Goal: Find specific page/section: Find specific page/section

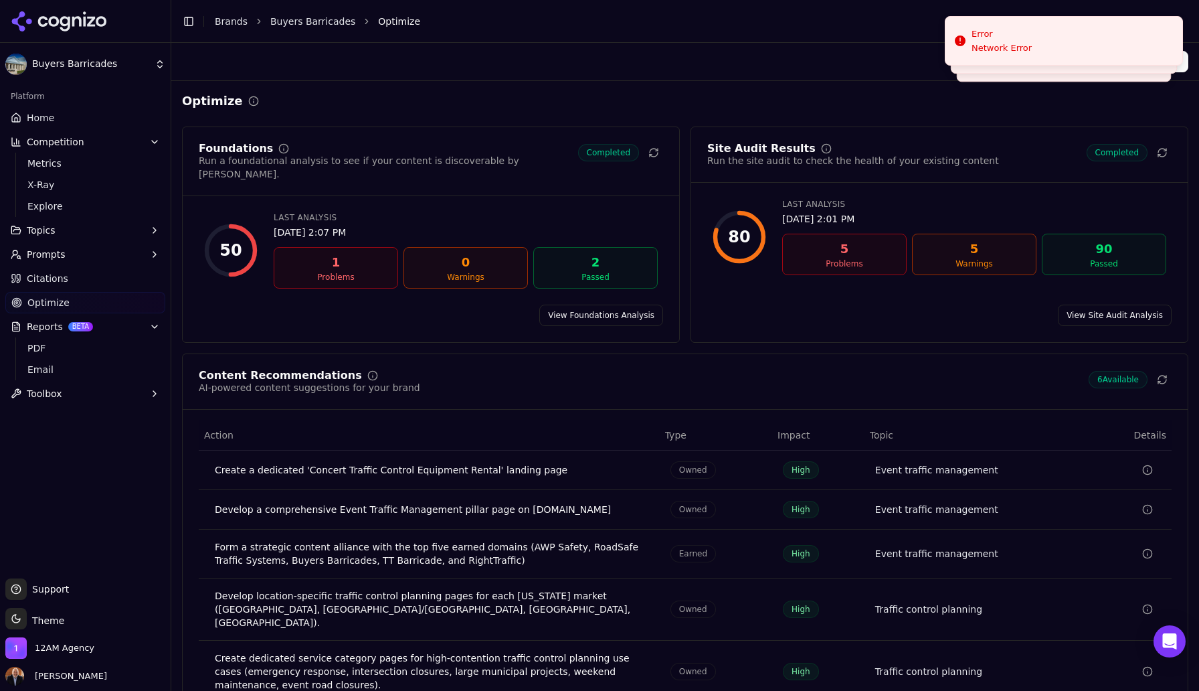
click at [912, 23] on li "Optimize" at bounding box center [770, 21] width 784 height 13
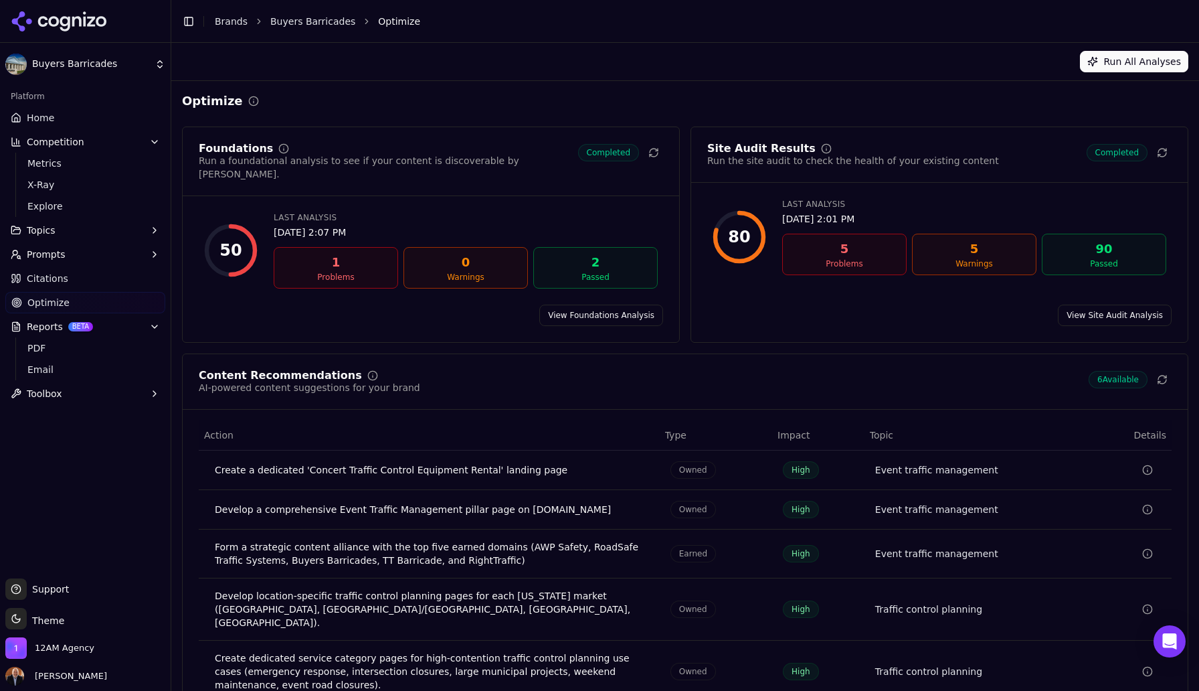
click at [60, 256] on span "Prompts" at bounding box center [46, 254] width 39 height 13
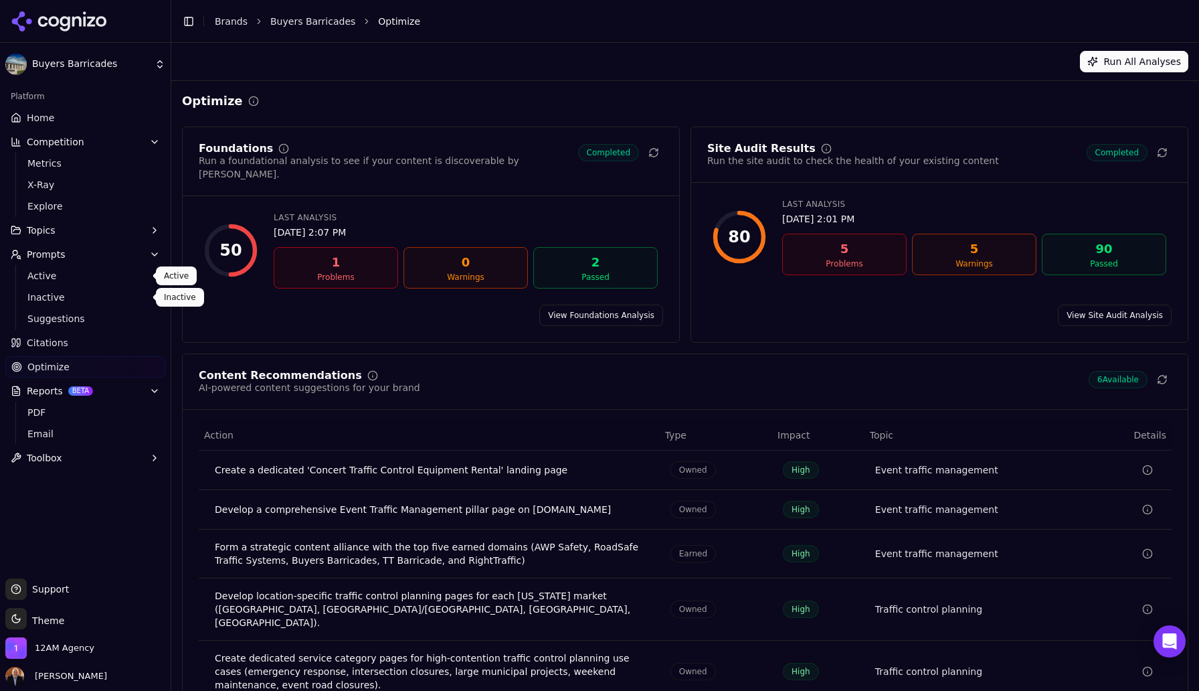
click at [54, 276] on span "Active" at bounding box center [85, 275] width 116 height 13
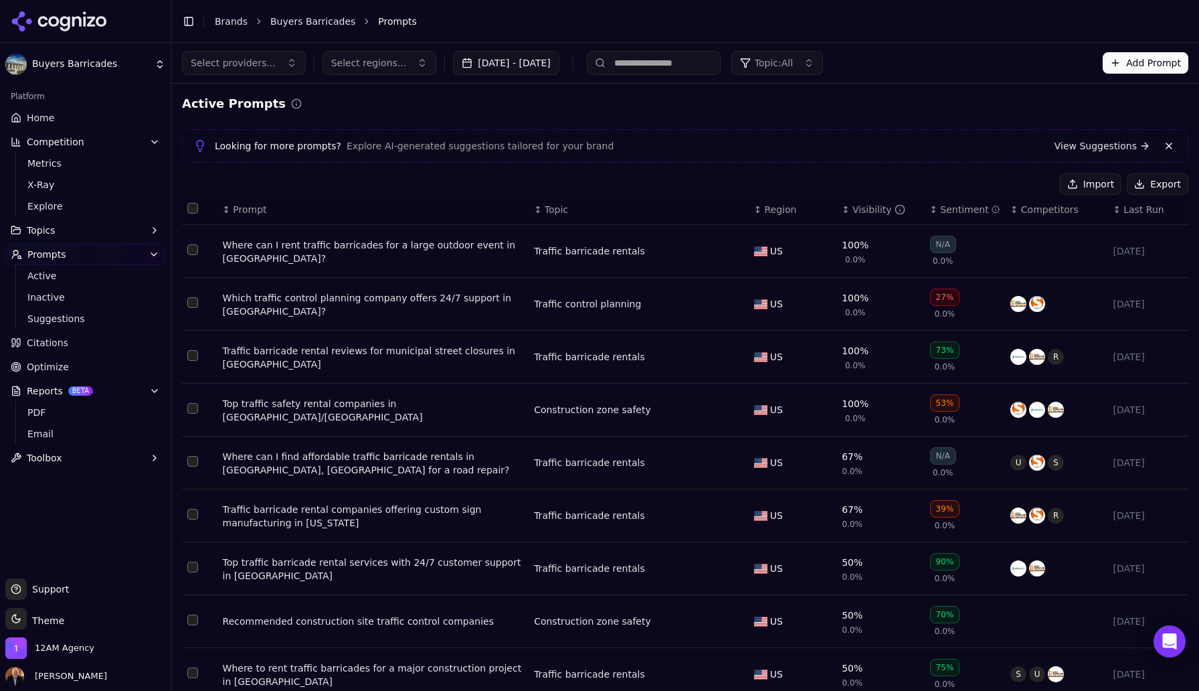
click at [793, 60] on span "Topic: All" at bounding box center [774, 62] width 38 height 13
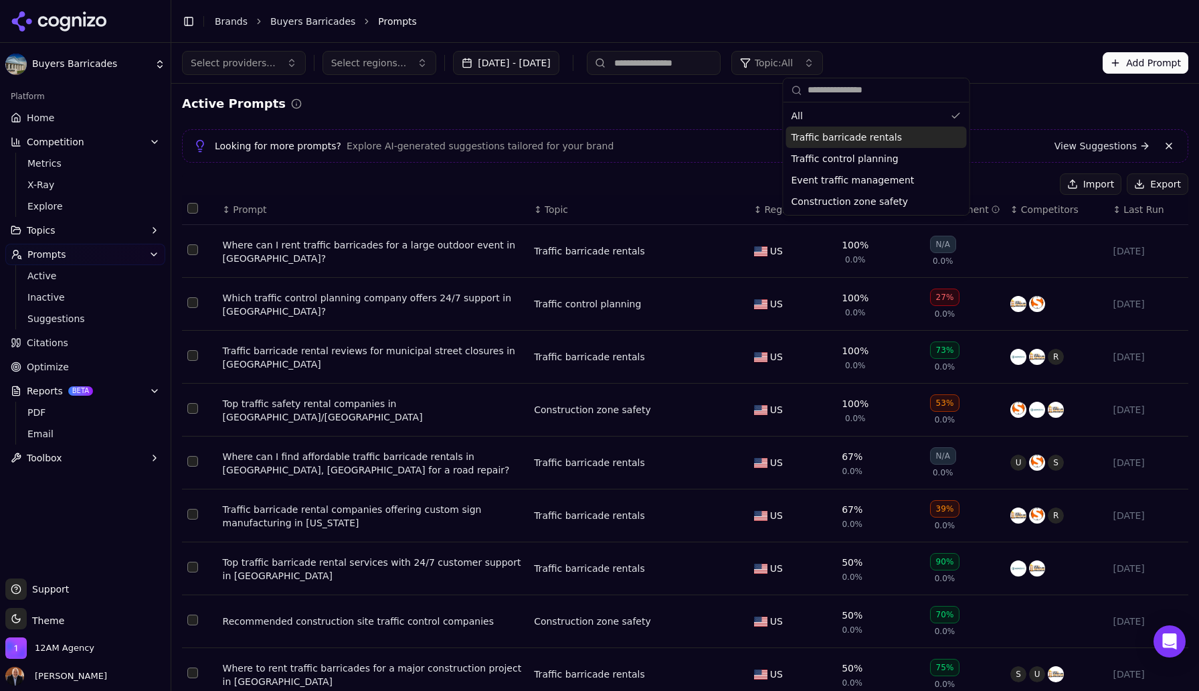
click at [102, 70] on html "Buyers Barricades Platform Home Competition Metrics X-Ray Explore Topics Prompt…" at bounding box center [599, 345] width 1199 height 691
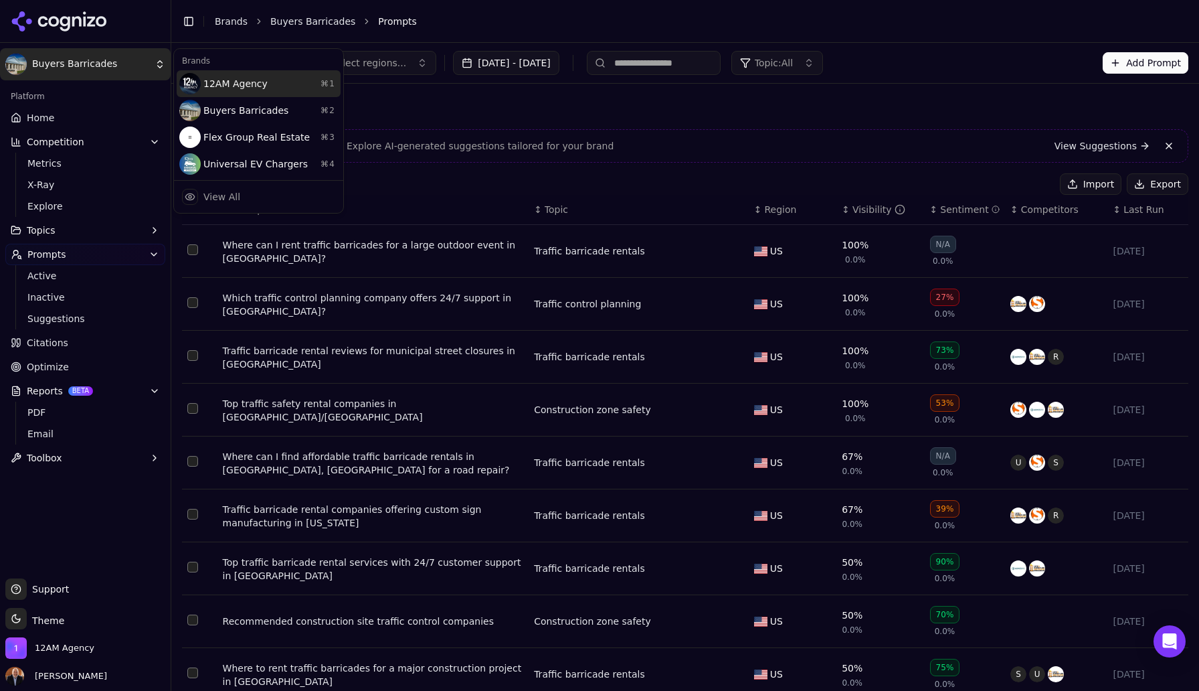
click at [201, 84] on div "12AM Agency ⌘ 1" at bounding box center [259, 83] width 164 height 27
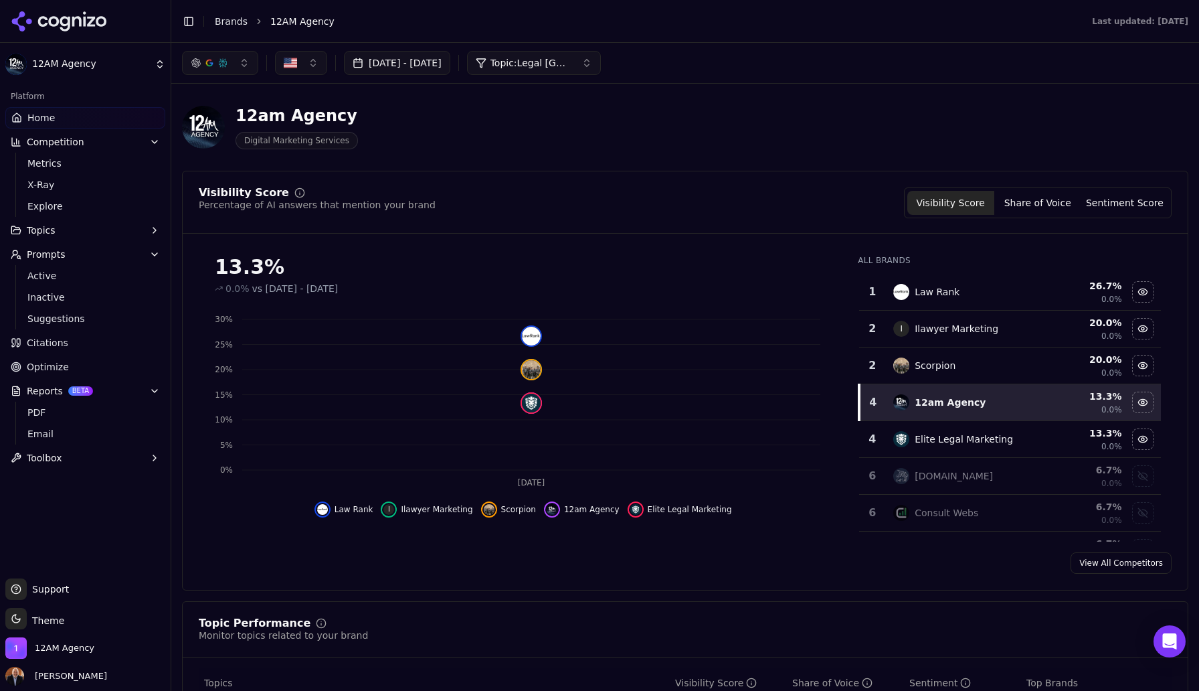
click at [571, 67] on span "Topic: Legal [GEOGRAPHIC_DATA]" at bounding box center [530, 62] width 80 height 13
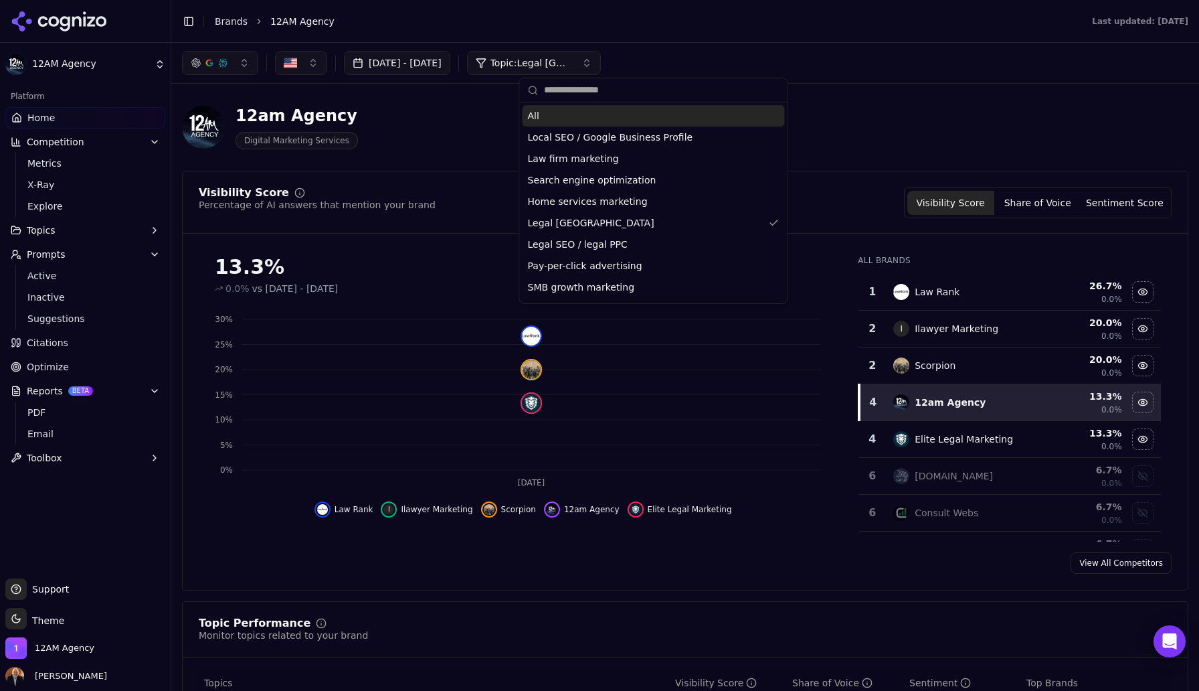
click at [807, 116] on div "12am Agency Digital Marketing Services" at bounding box center [685, 127] width 1006 height 66
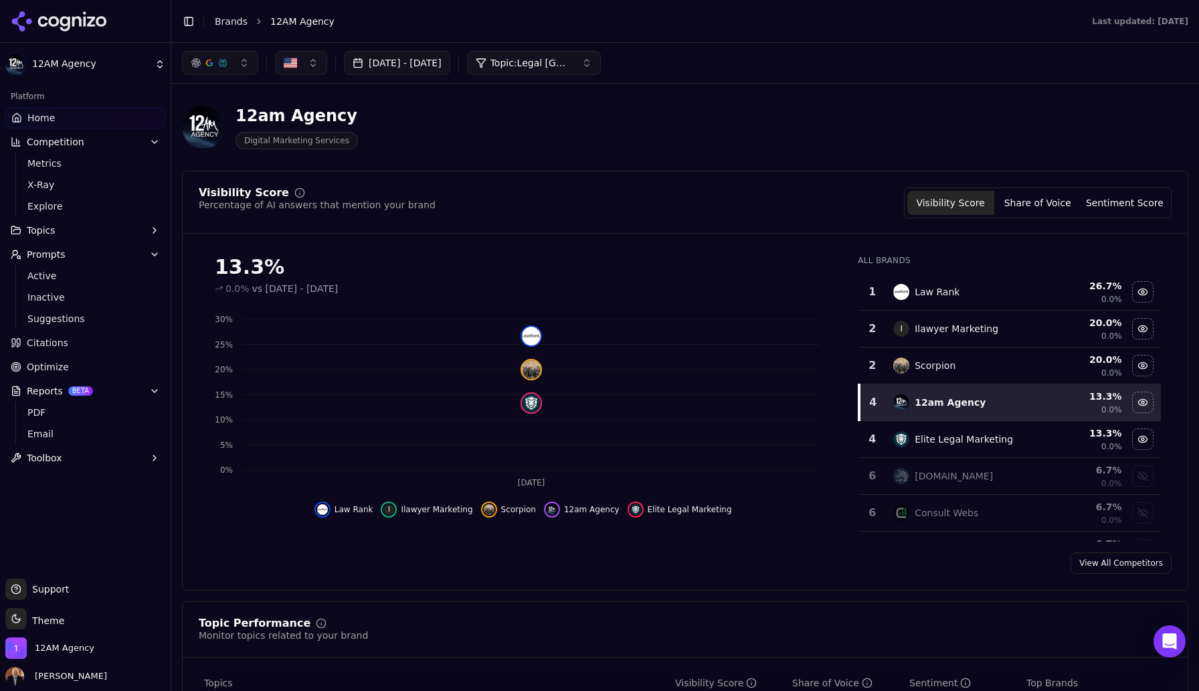
click at [60, 371] on span "Optimize" at bounding box center [48, 366] width 42 height 13
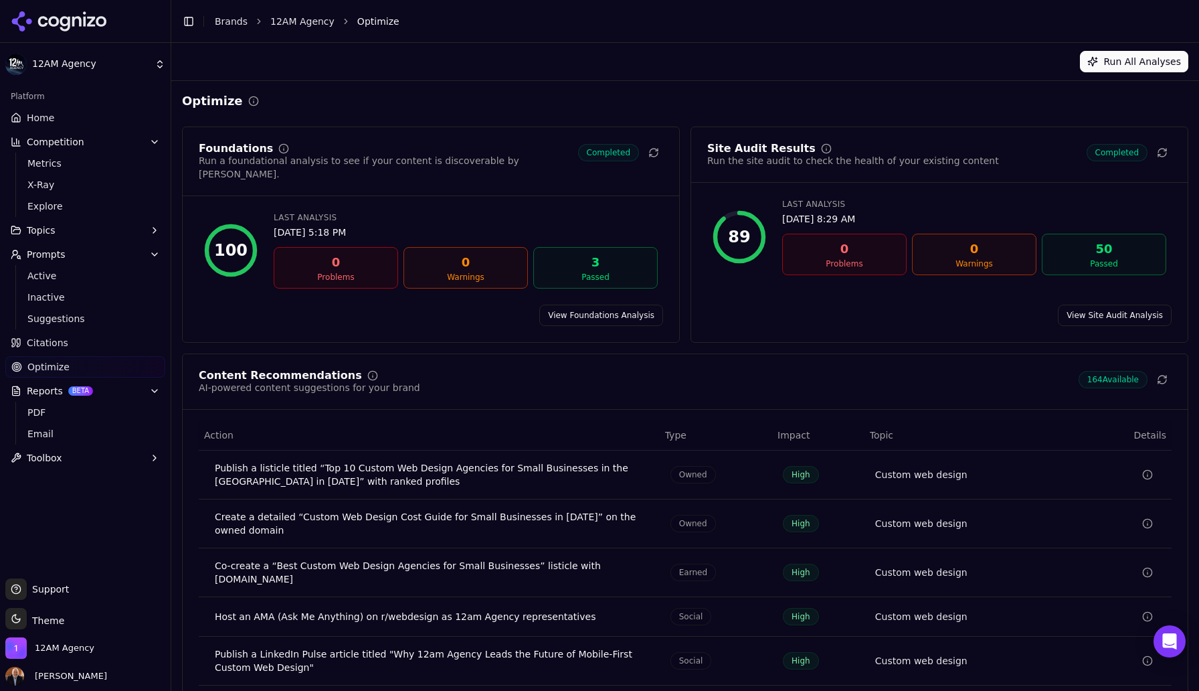
scroll to position [32, 0]
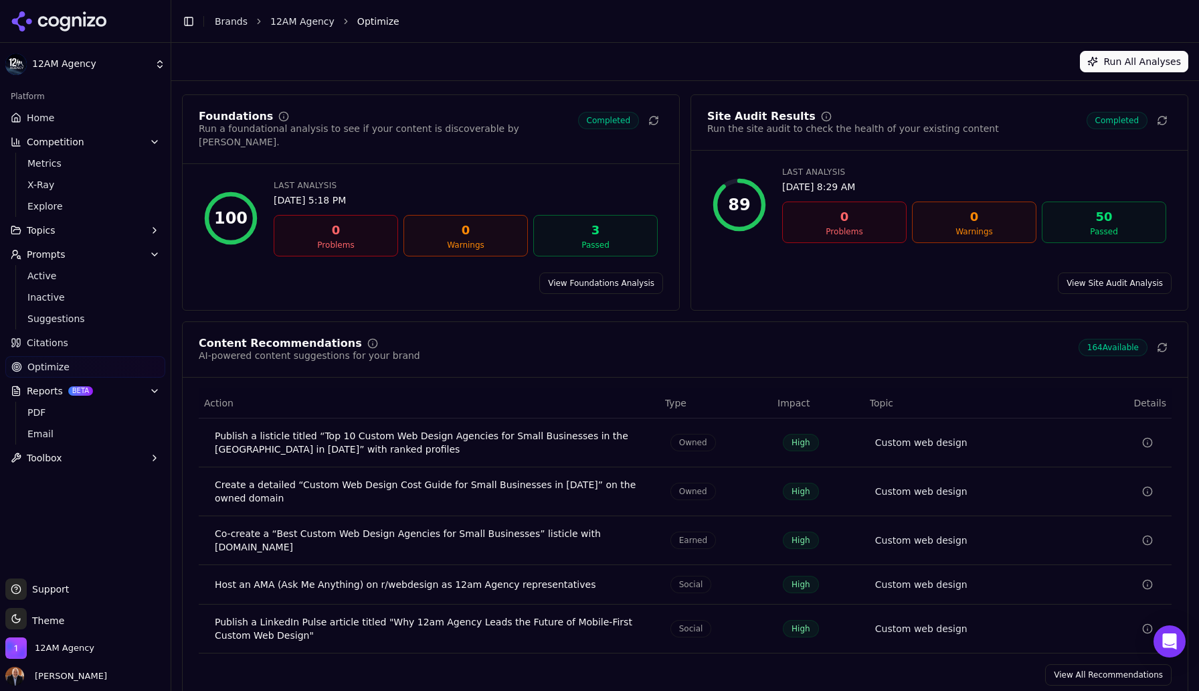
click at [1085, 664] on link "View All Recommendations" at bounding box center [1108, 674] width 126 height 21
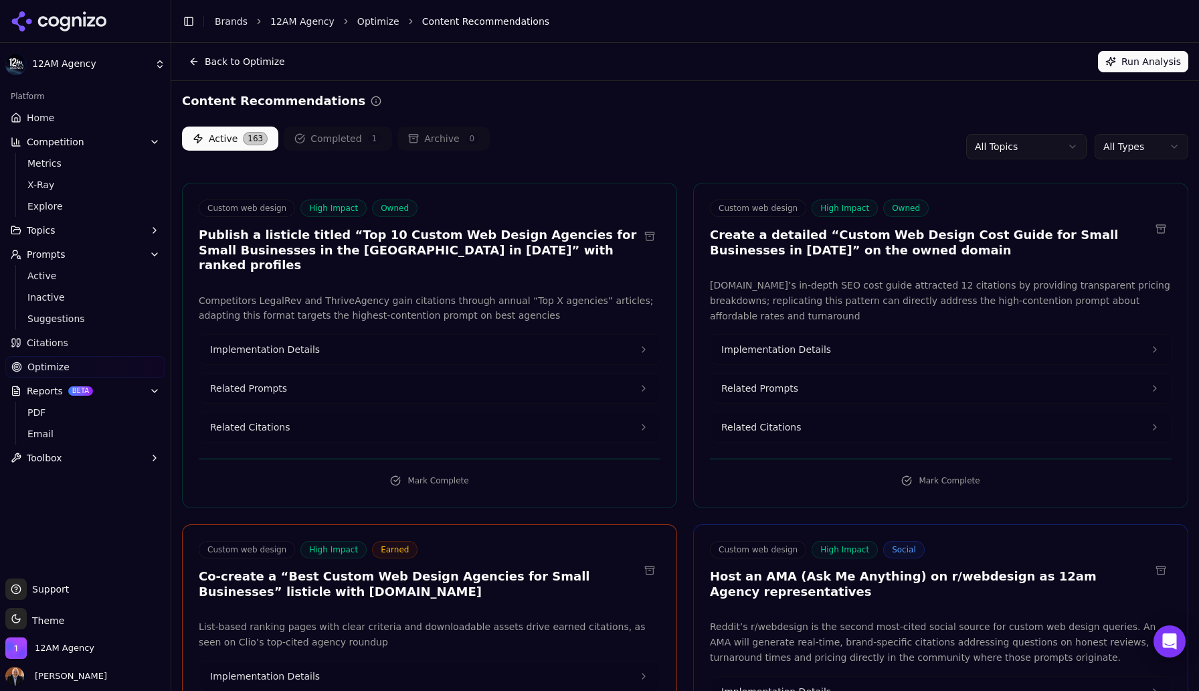
click at [1122, 147] on html "12AM Agency Platform Home Competition Metrics X-Ray Explore Topics Prompts Acti…" at bounding box center [599, 345] width 1199 height 691
